Goal: Task Accomplishment & Management: Complete application form

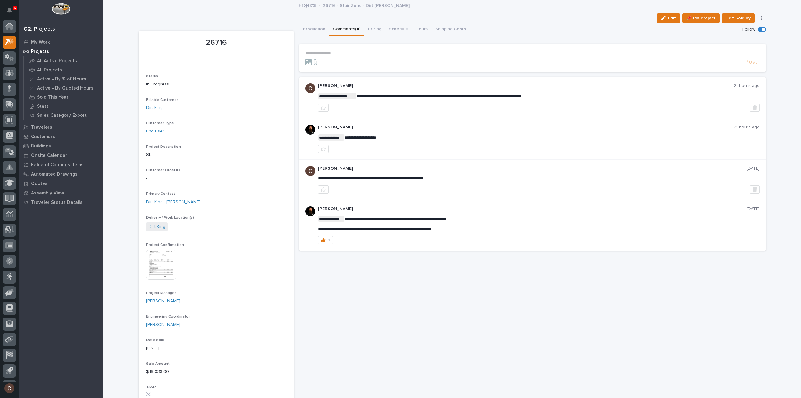
scroll to position [14, 0]
click at [10, 40] on icon at bounding box center [9, 43] width 9 height 7
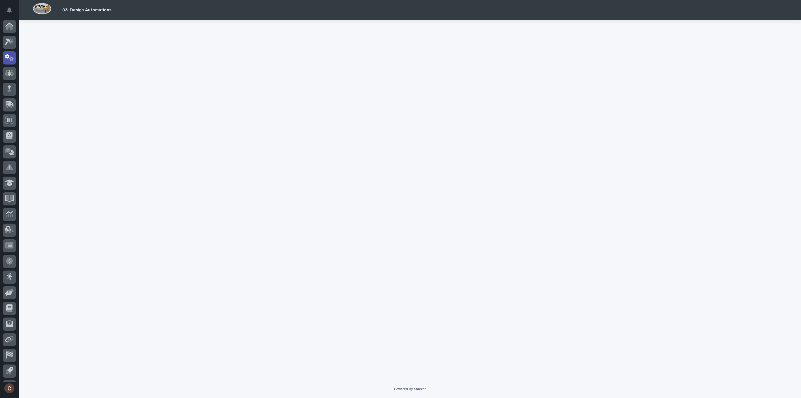
scroll to position [14, 0]
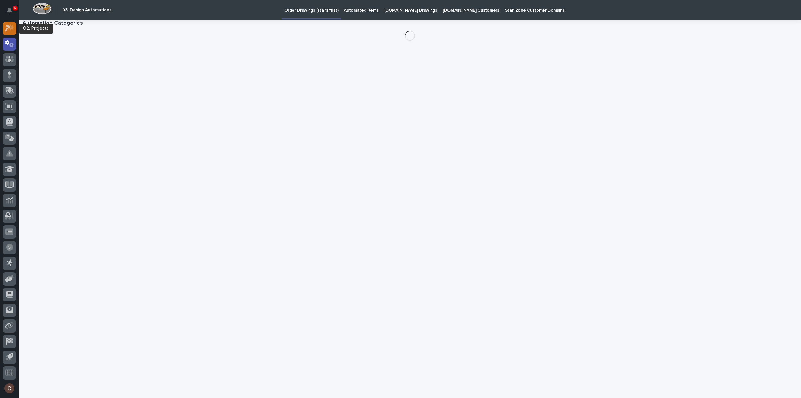
click at [13, 31] on icon at bounding box center [9, 27] width 9 height 7
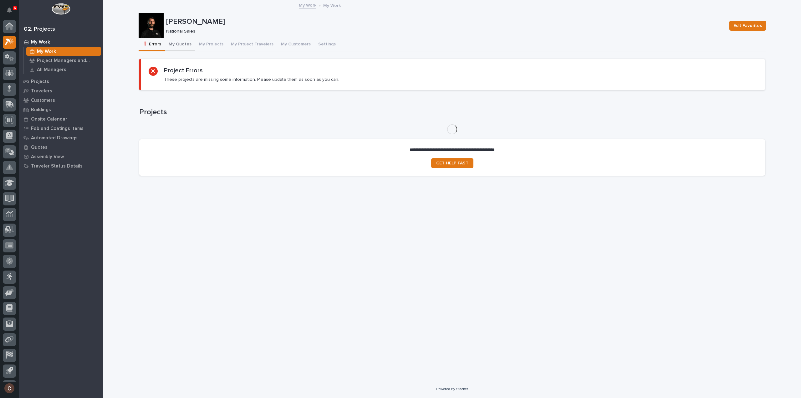
click at [184, 43] on button "My Quotes" at bounding box center [180, 44] width 30 height 13
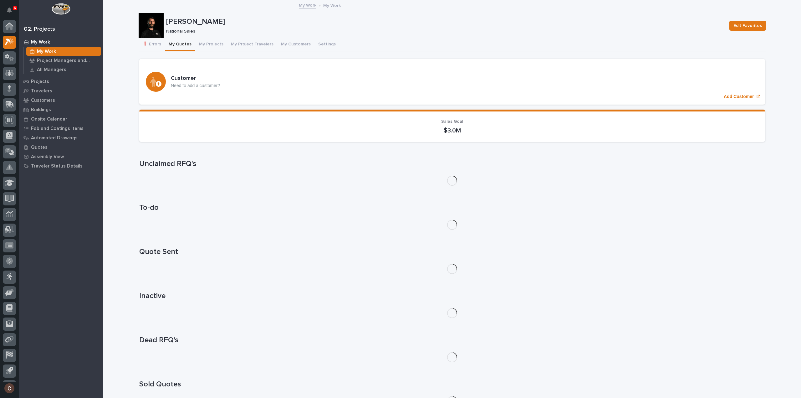
scroll to position [14, 0]
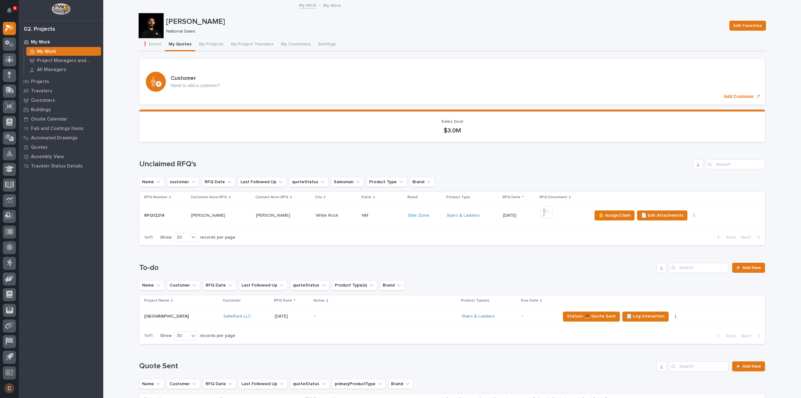
click at [747, 250] on div "Loading... Saving… To-do Add New Name Customer RFQ Date Last Followed Up quoteS…" at bounding box center [452, 299] width 626 height 99
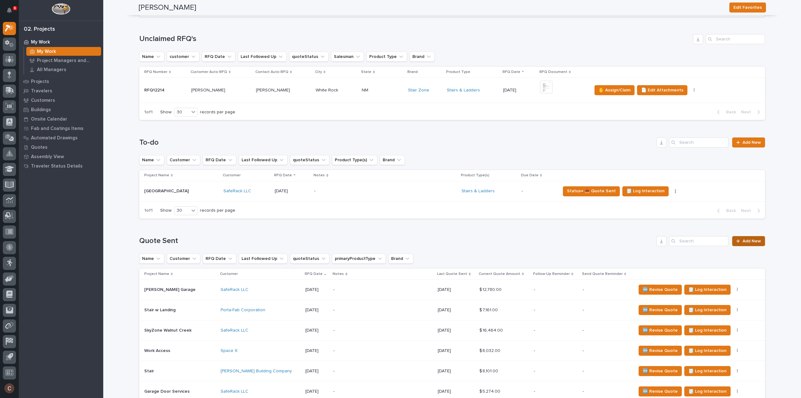
click at [740, 242] on div at bounding box center [739, 241] width 6 height 4
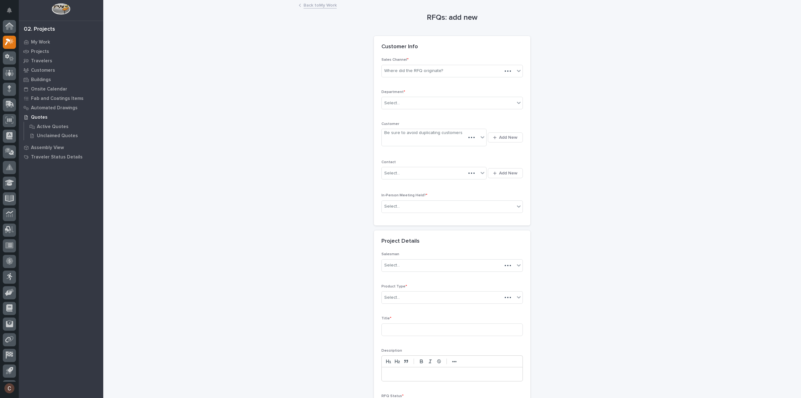
scroll to position [14, 0]
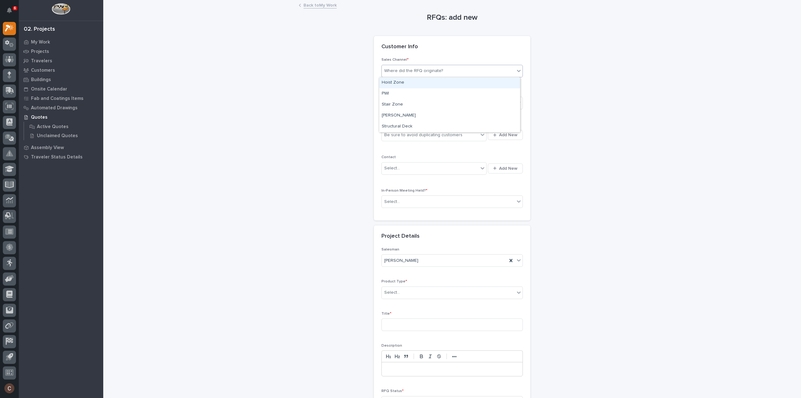
click at [425, 74] on div "Where did the RFQ originate?" at bounding box center [448, 71] width 133 height 10
click at [398, 101] on div "Stair Zone" at bounding box center [449, 104] width 141 height 11
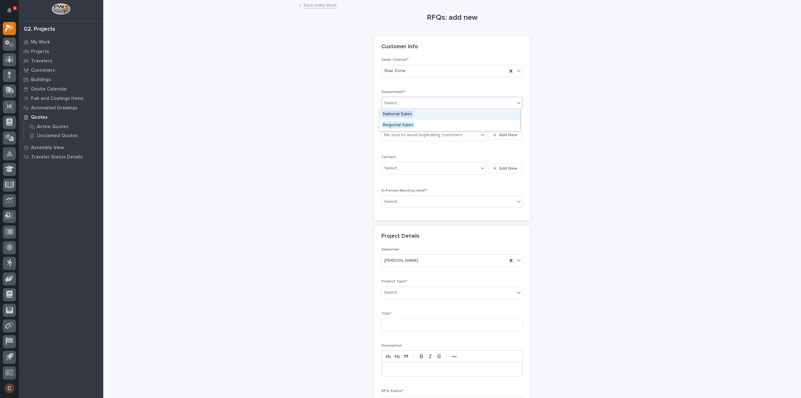
click at [401, 103] on input "text" at bounding box center [401, 102] width 1 height 5
click at [398, 114] on span "National Sales" at bounding box center [398, 113] width 32 height 7
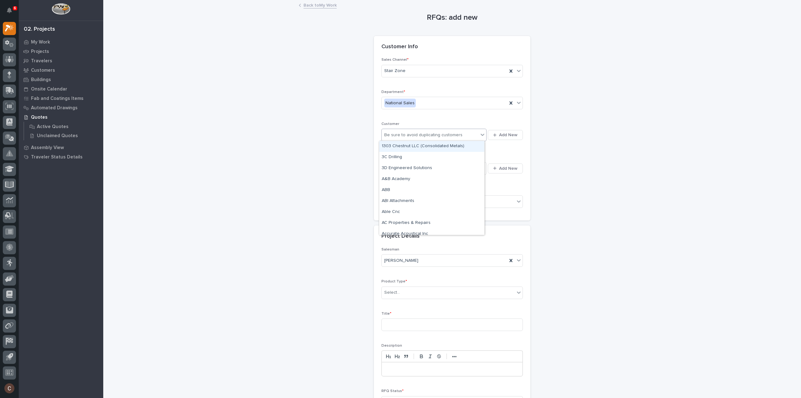
click at [403, 138] on div "Be sure to avoid duplicating customers" at bounding box center [430, 135] width 97 height 10
type input "*******"
click at [400, 146] on div "SafeRack LLC" at bounding box center [431, 146] width 105 height 11
click at [401, 164] on div "Select..." at bounding box center [430, 168] width 97 height 10
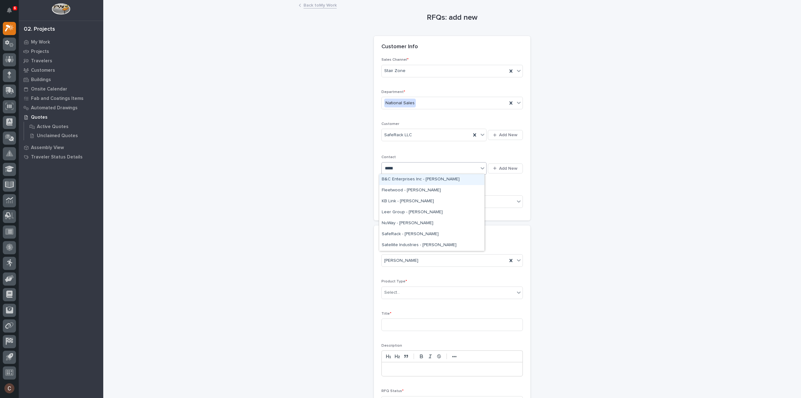
type input "******"
click at [432, 179] on div "SafeRack - Lee Webber" at bounding box center [431, 179] width 105 height 11
click at [413, 203] on div "Select..." at bounding box center [448, 202] width 133 height 10
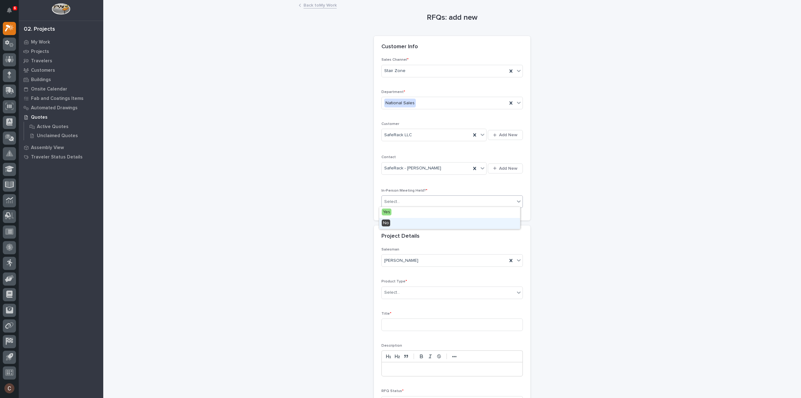
click at [408, 222] on div "No" at bounding box center [449, 223] width 141 height 11
click at [401, 293] on input "text" at bounding box center [401, 292] width 1 height 5
type input "***"
click at [399, 300] on div "Stairs & Ladders" at bounding box center [449, 303] width 141 height 11
click at [399, 323] on input at bounding box center [452, 324] width 141 height 13
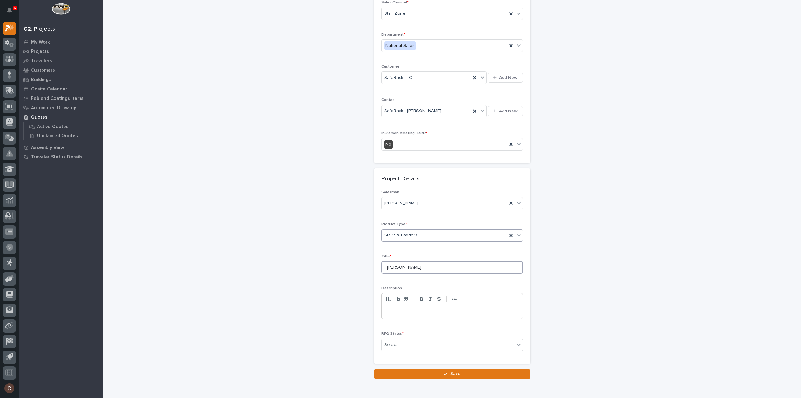
scroll to position [85, 0]
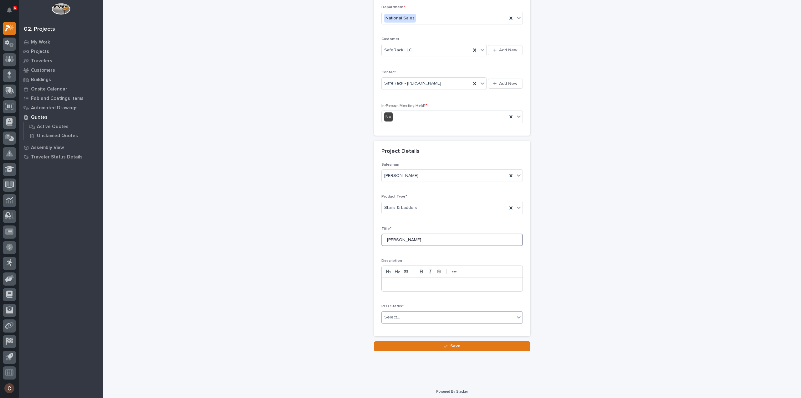
type input "Chantal"
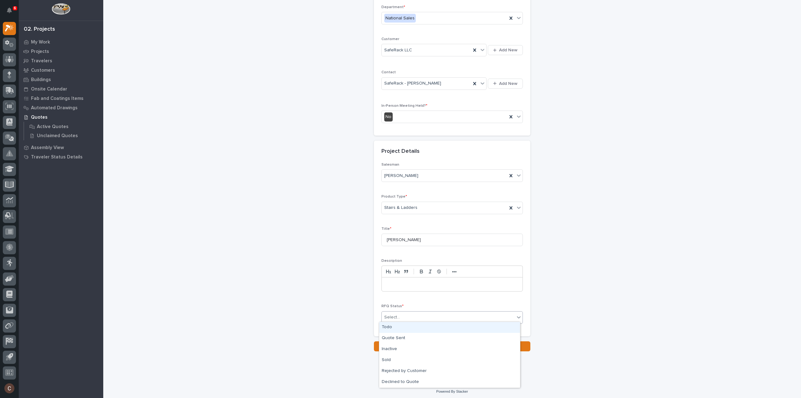
click at [408, 317] on div "Select..." at bounding box center [448, 317] width 133 height 10
click at [402, 338] on div "Quote Sent" at bounding box center [449, 338] width 141 height 11
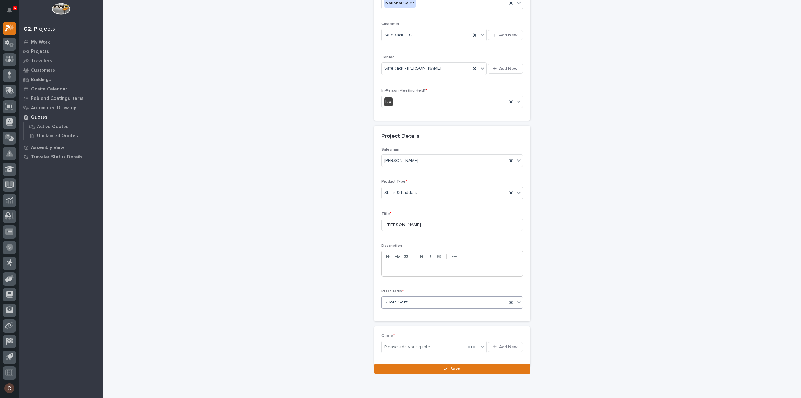
scroll to position [108, 0]
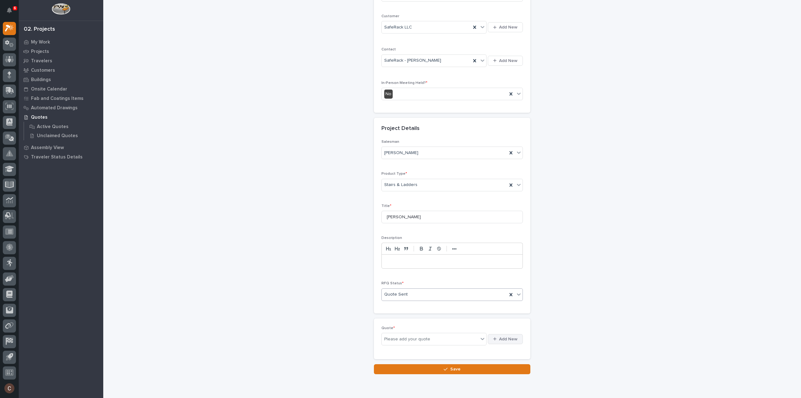
click at [508, 336] on span "Add New" at bounding box center [508, 339] width 18 height 6
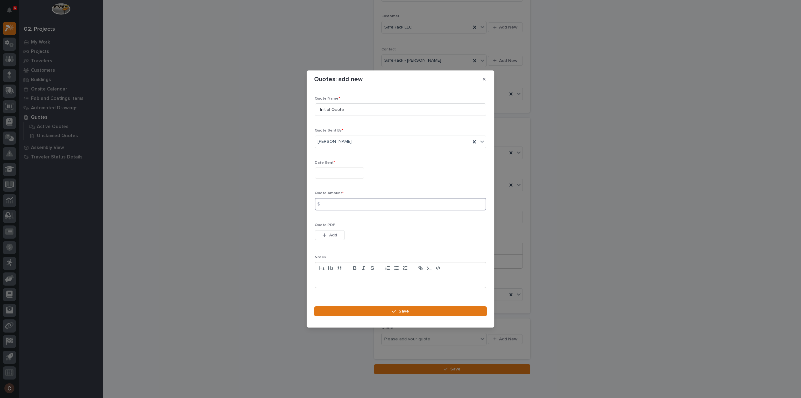
click at [337, 206] on input at bounding box center [401, 204] width 172 height 13
click at [370, 201] on input at bounding box center [401, 204] width 172 height 13
type input "27738"
click at [357, 174] on input "text" at bounding box center [339, 172] width 49 height 11
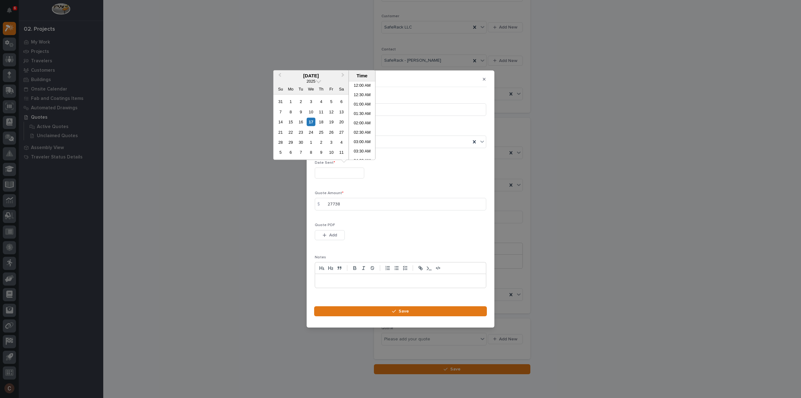
scroll to position [125, 0]
click at [309, 121] on div "17" at bounding box center [311, 122] width 8 height 8
type input "**********"
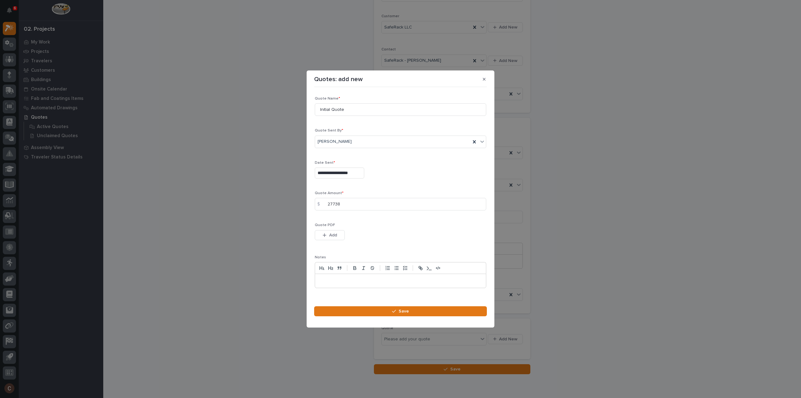
click at [410, 166] on div "**********" at bounding box center [401, 172] width 172 height 23
click at [336, 235] on span "Add" at bounding box center [333, 235] width 8 height 6
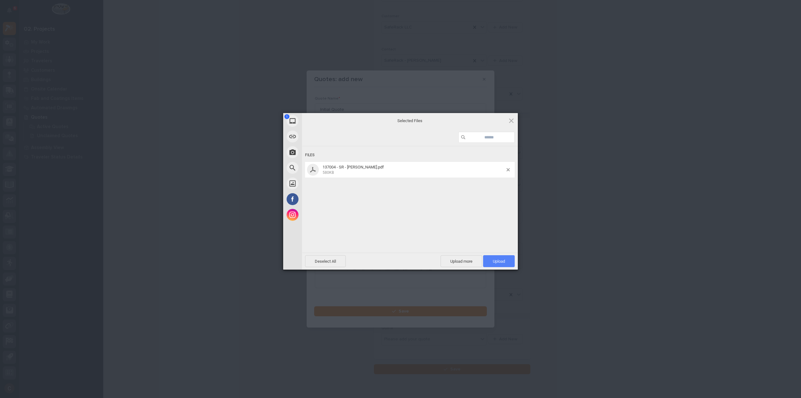
click at [512, 263] on span "Upload 1" at bounding box center [499, 261] width 32 height 12
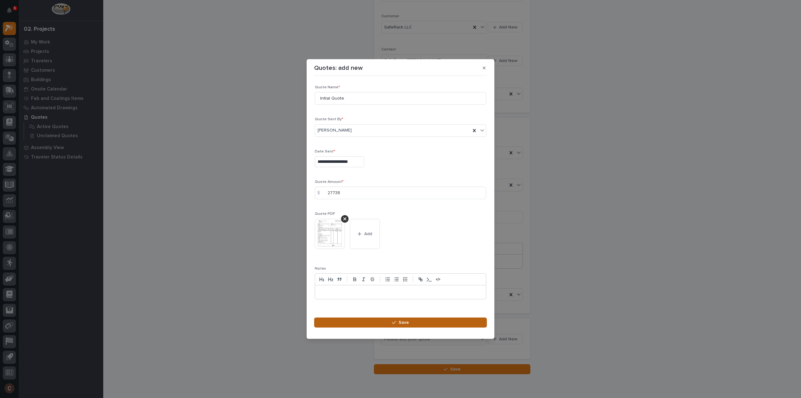
click at [451, 325] on button "Save" at bounding box center [400, 322] width 173 height 10
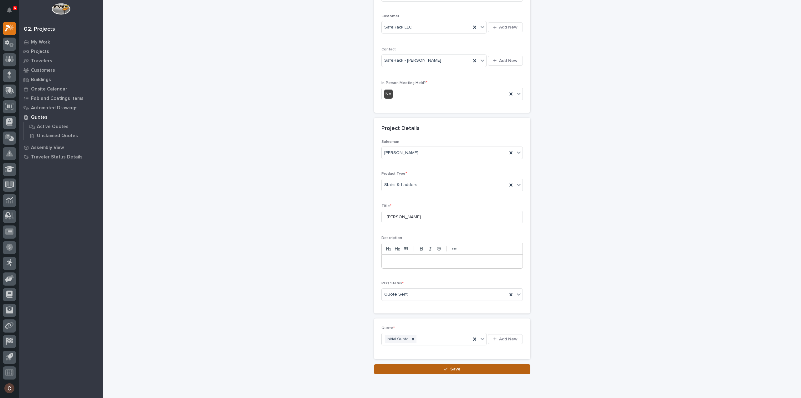
click at [445, 367] on icon "button" at bounding box center [446, 369] width 4 height 4
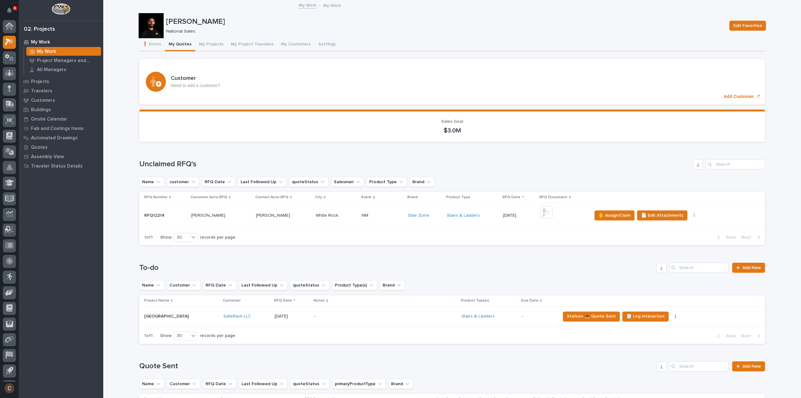
scroll to position [14, 0]
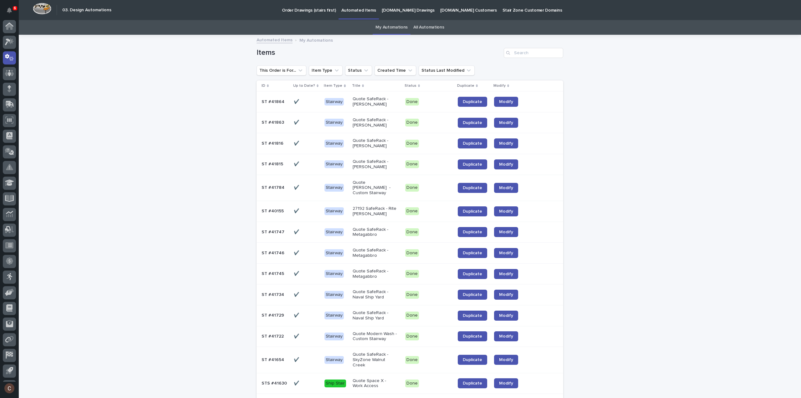
scroll to position [14, 0]
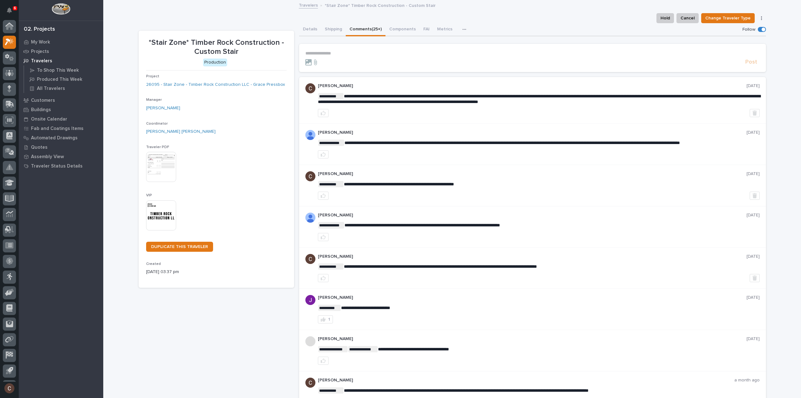
scroll to position [14, 0]
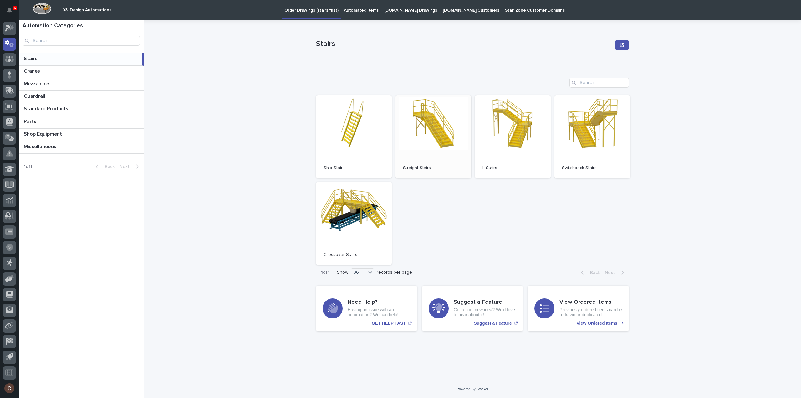
click at [424, 124] on link "Open" at bounding box center [434, 136] width 76 height 83
